Goal: Navigation & Orientation: Find specific page/section

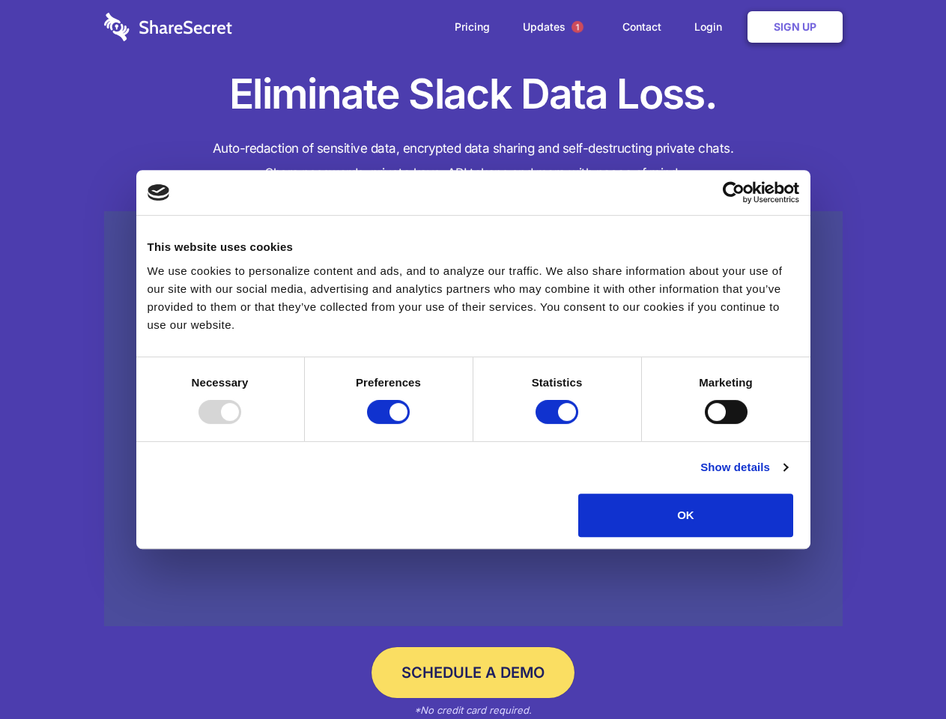
click at [241, 424] on div at bounding box center [219, 412] width 43 height 24
click at [410, 424] on input "Preferences" at bounding box center [388, 412] width 43 height 24
checkbox input "false"
click at [559, 424] on input "Statistics" at bounding box center [556, 412] width 43 height 24
checkbox input "false"
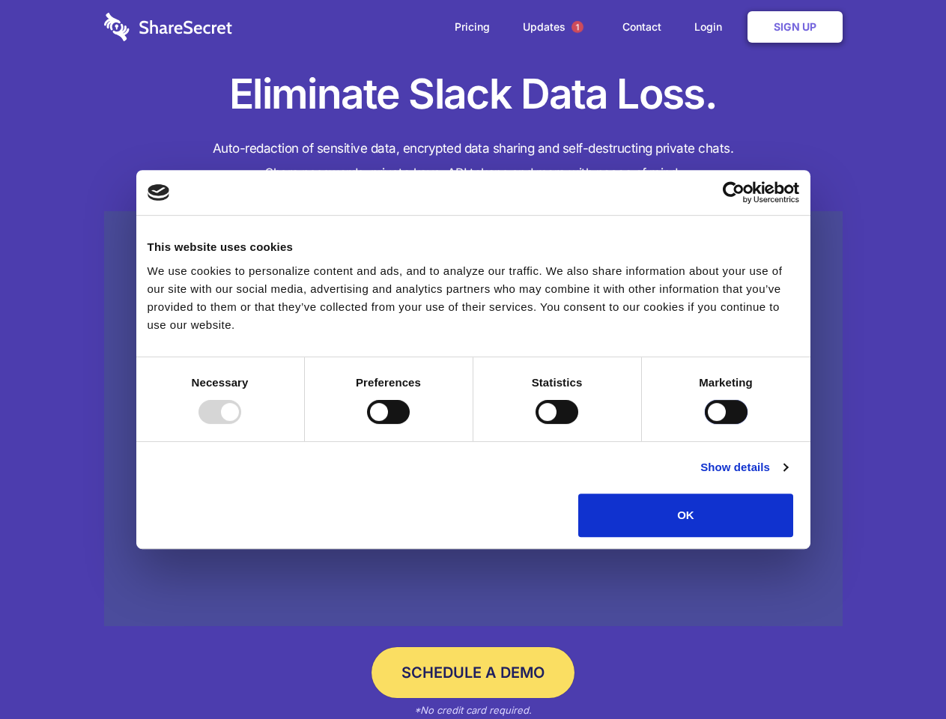
click at [705, 424] on input "Marketing" at bounding box center [726, 412] width 43 height 24
checkbox input "true"
click at [787, 476] on link "Show details" at bounding box center [743, 467] width 87 height 18
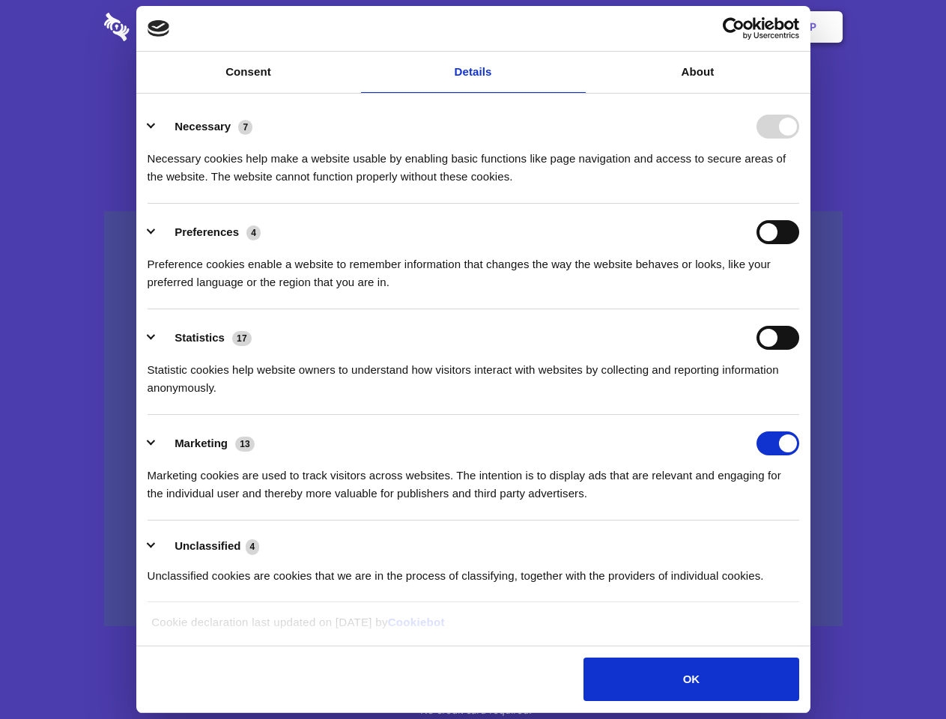
click at [799, 309] on li "Preferences 4 Preference cookies enable a website to remember information that …" at bounding box center [474, 257] width 652 height 106
click at [577, 27] on span "1" at bounding box center [577, 27] width 12 height 12
